Goal: Find contact information: Find contact information

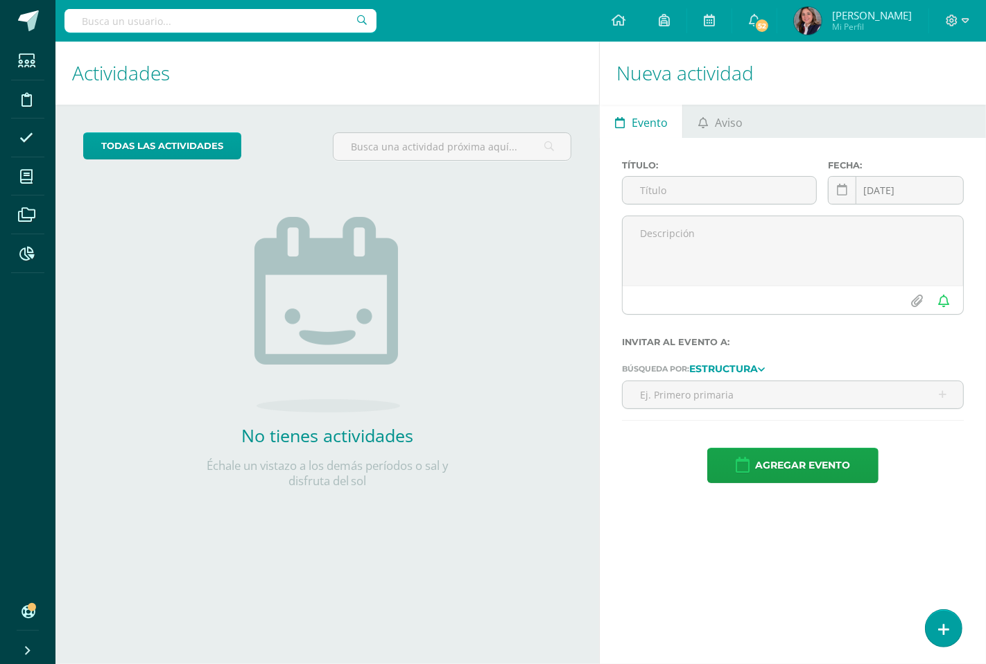
click at [287, 9] on input "text" at bounding box center [220, 21] width 312 height 24
type input "m"
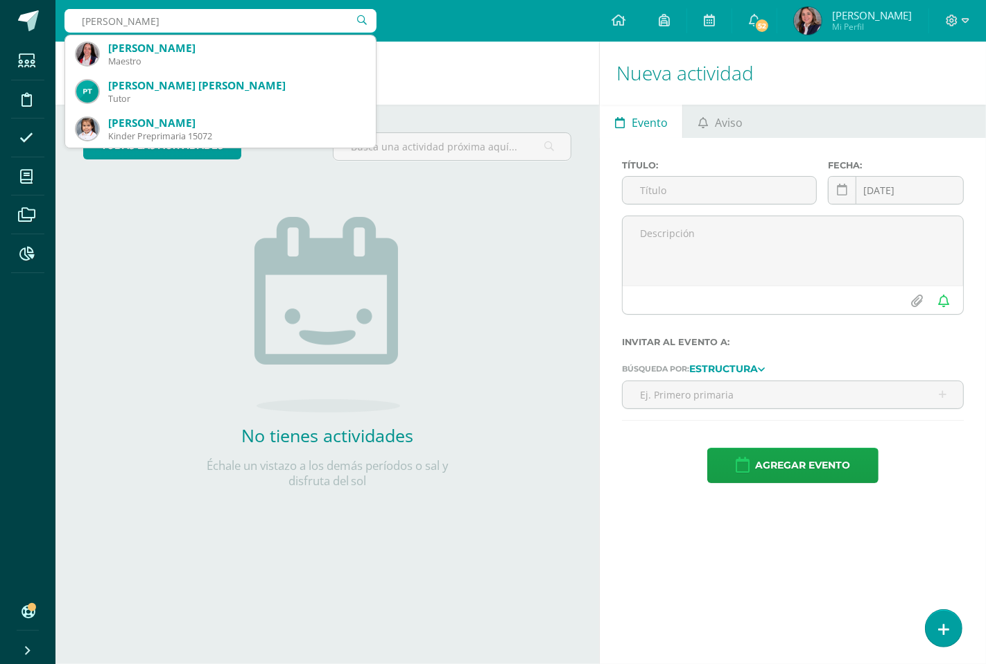
type input "paula ochoa"
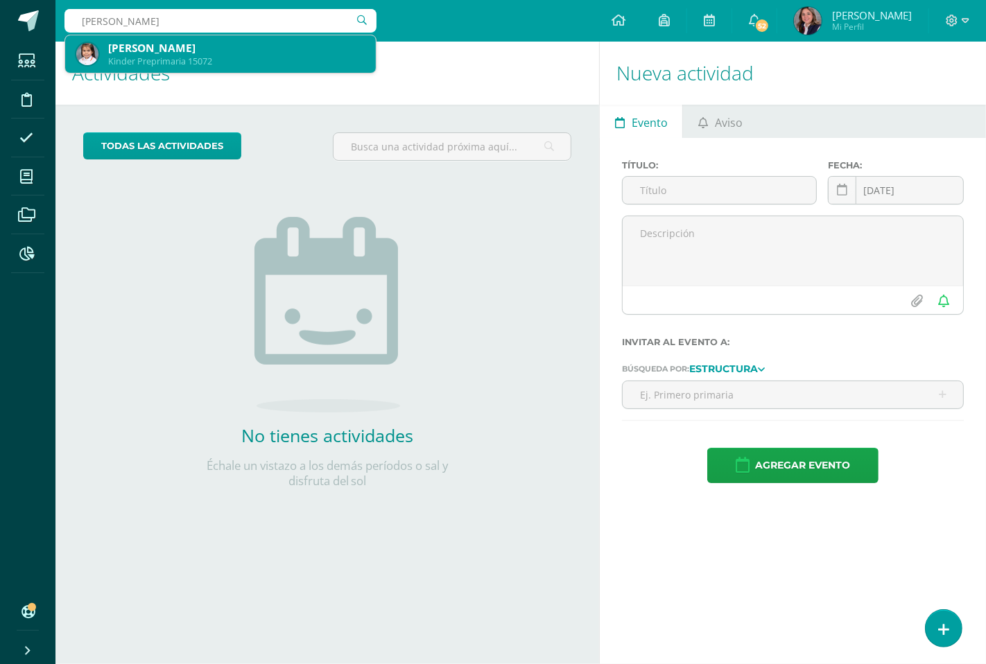
click at [206, 60] on div "Kinder Preprimaria 15072" at bounding box center [236, 61] width 256 height 12
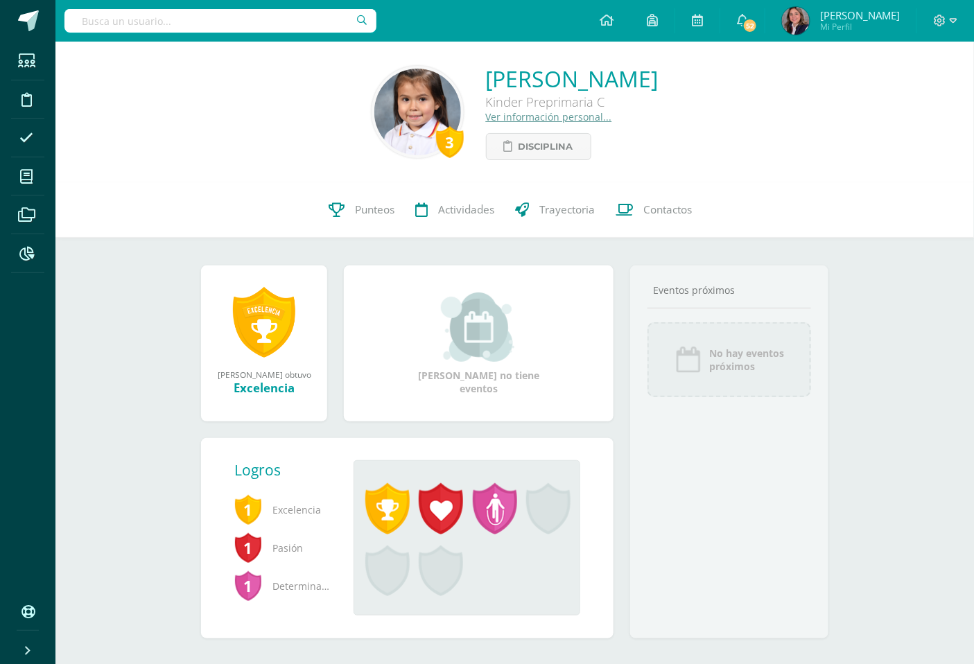
click at [486, 116] on link "Ver información personal..." at bounding box center [549, 116] width 126 height 13
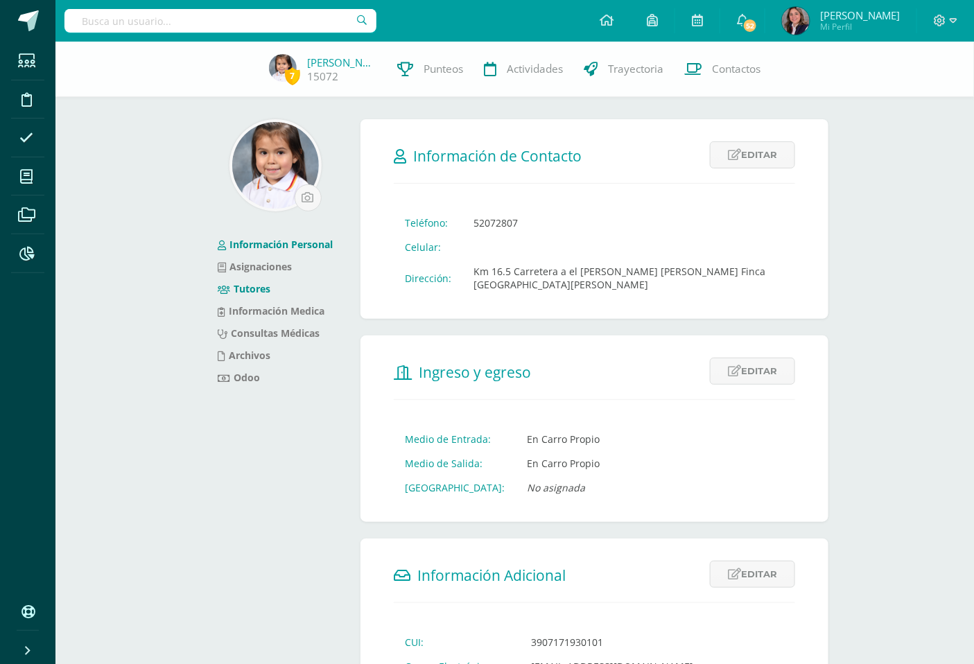
click at [244, 284] on link "Tutores" at bounding box center [244, 288] width 53 height 13
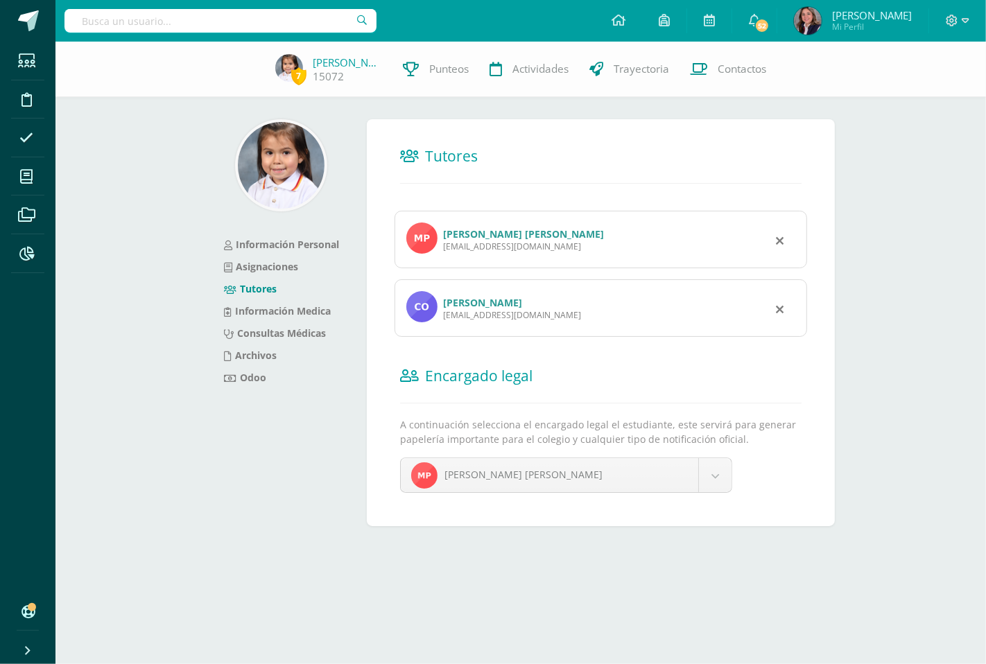
drag, startPoint x: 537, startPoint y: 247, endPoint x: 444, endPoint y: 250, distance: 92.9
click at [444, 250] on div "martapivaral@gmail.com" at bounding box center [523, 247] width 161 height 12
copy div "martapivaral@gmail.com"
